Goal: Navigation & Orientation: Go to known website

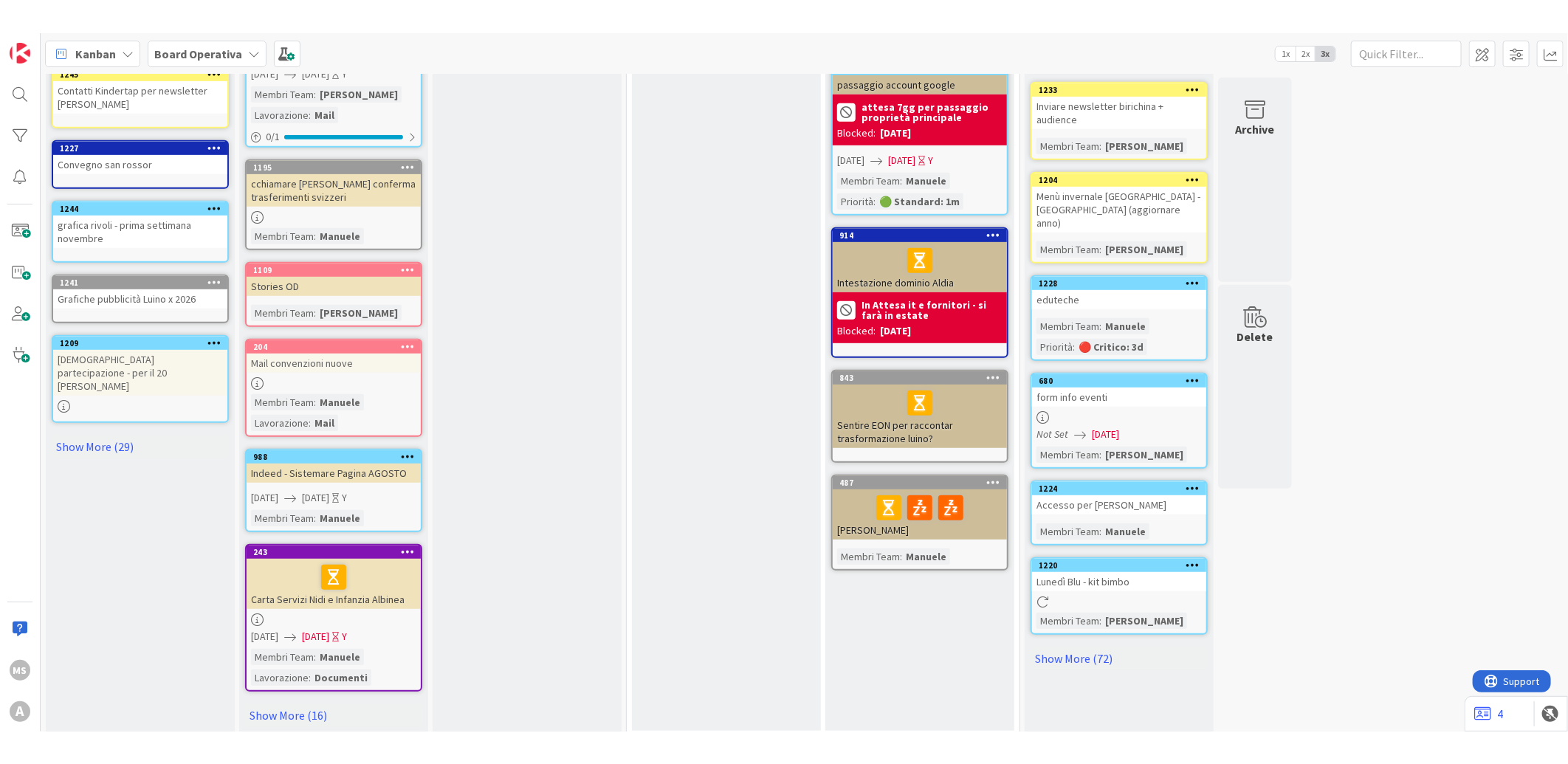
scroll to position [393, 0]
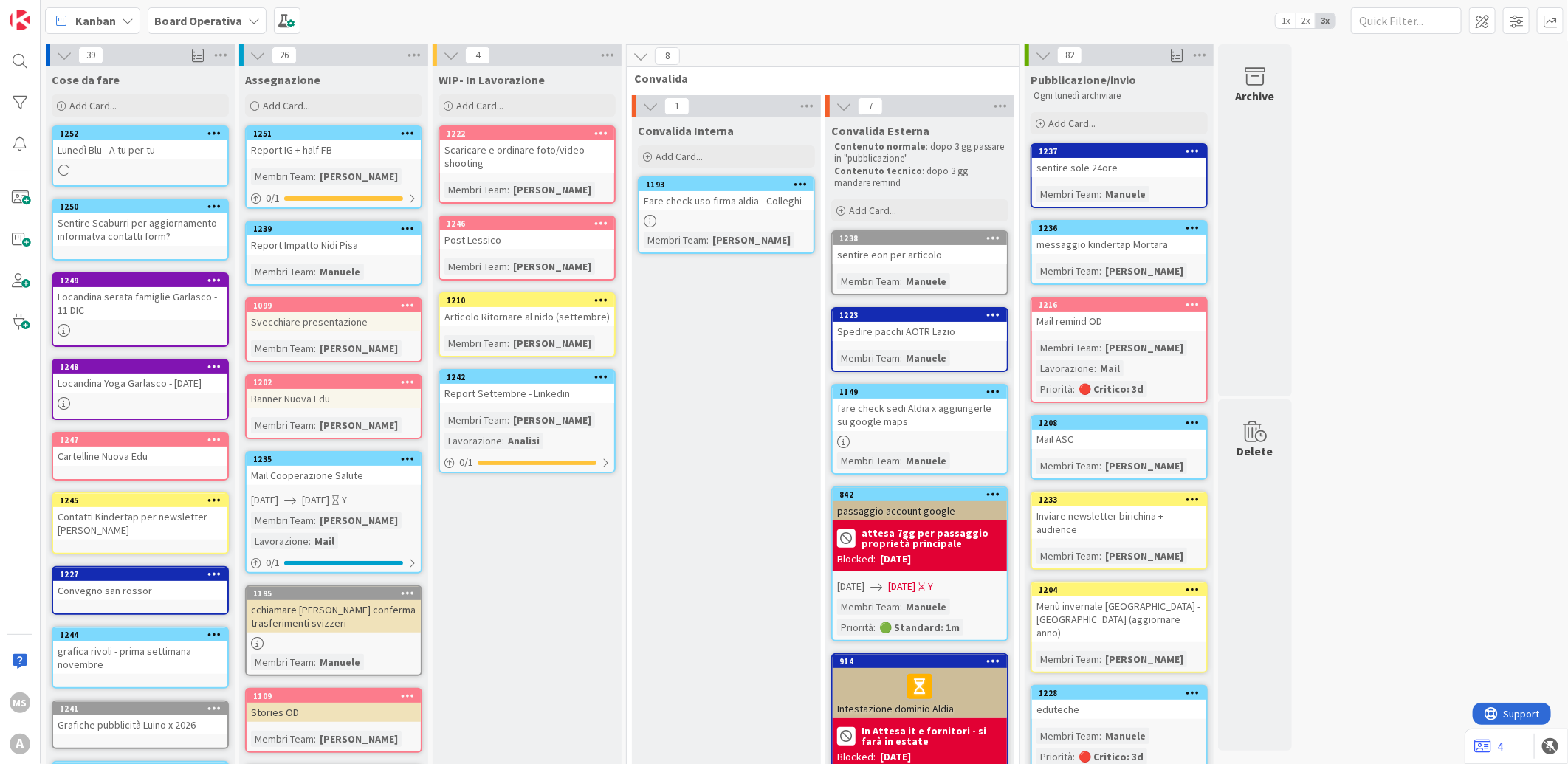
scroll to position [393, 0]
